Goal: Navigation & Orientation: Understand site structure

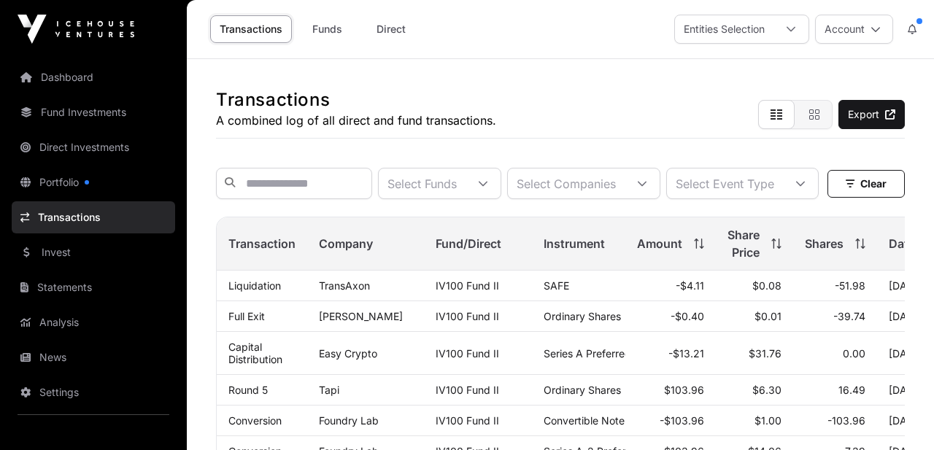
click at [71, 76] on link "Dashboard" at bounding box center [93, 77] width 163 height 32
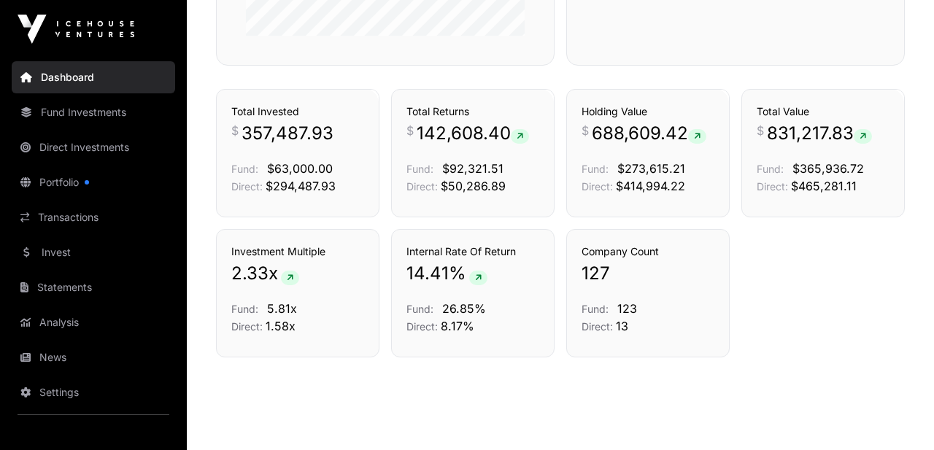
scroll to position [993, 0]
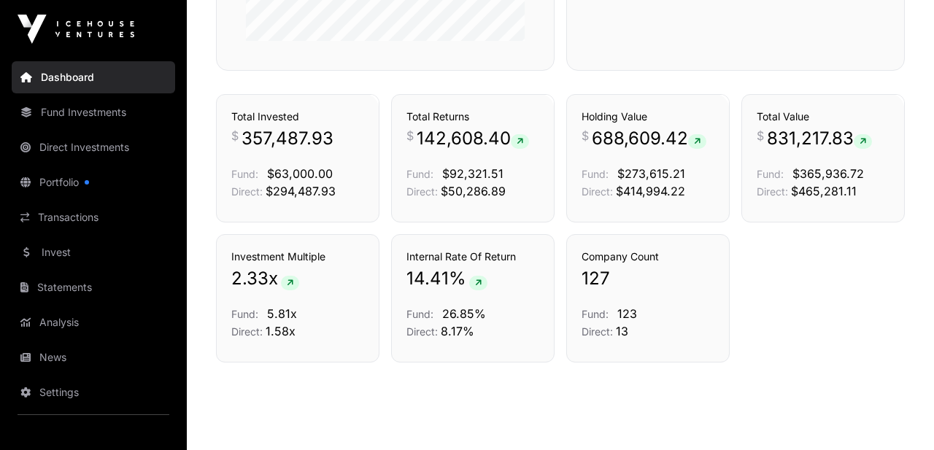
click at [86, 143] on link "Direct Investments" at bounding box center [93, 147] width 163 height 32
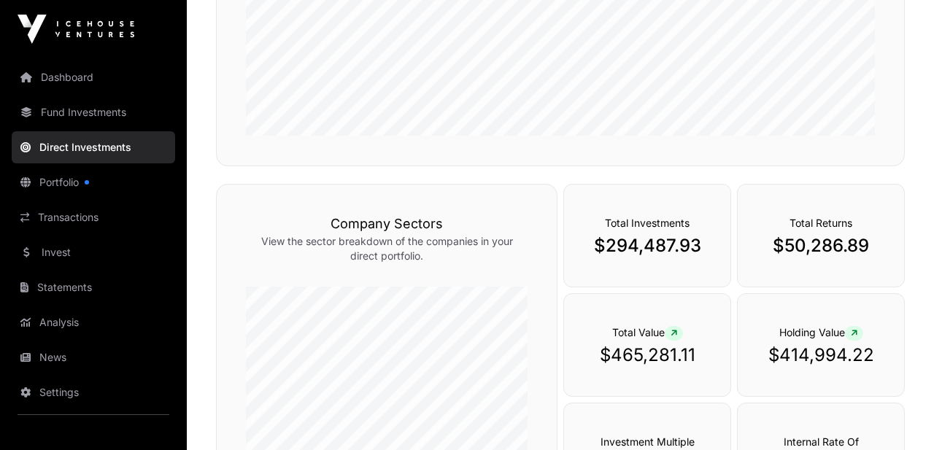
scroll to position [280, 0]
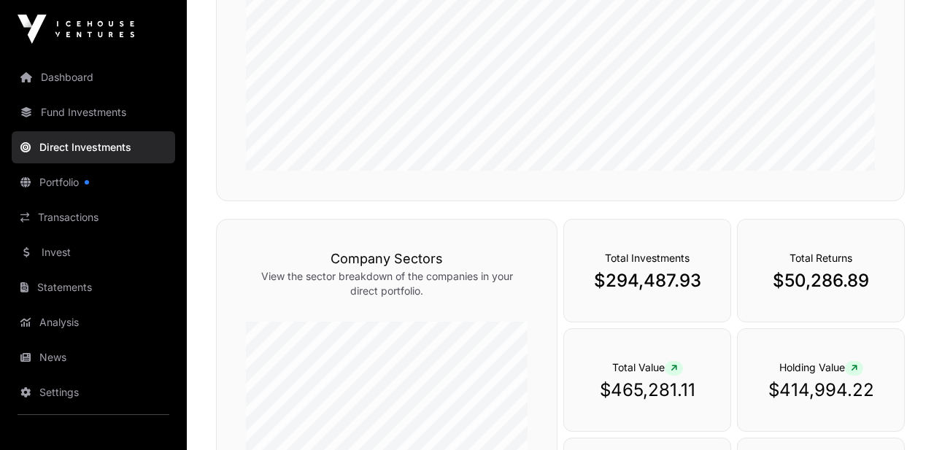
click at [81, 110] on link "Fund Investments" at bounding box center [93, 112] width 163 height 32
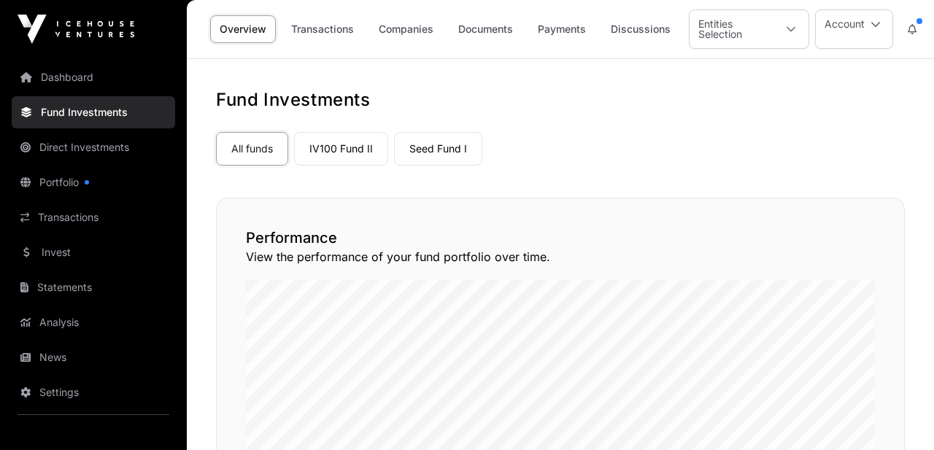
click at [419, 30] on link "Companies" at bounding box center [406, 29] width 74 height 28
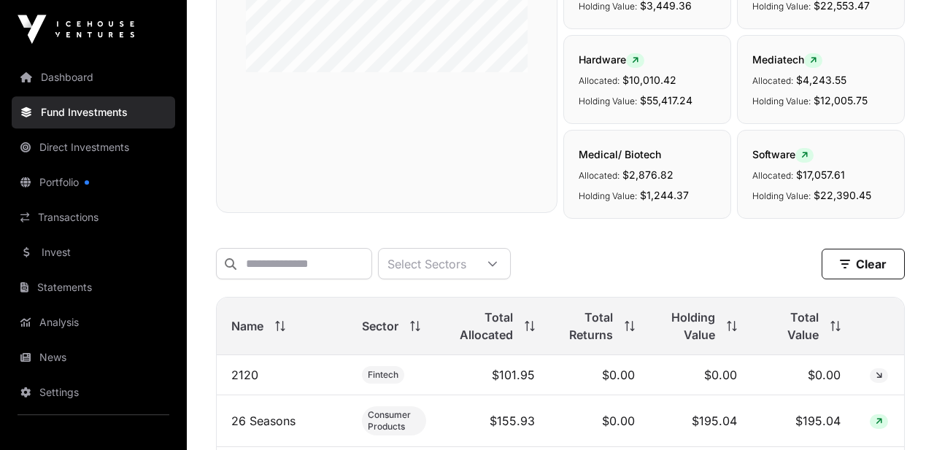
scroll to position [455, 0]
